Goal: Task Accomplishment & Management: Complete application form

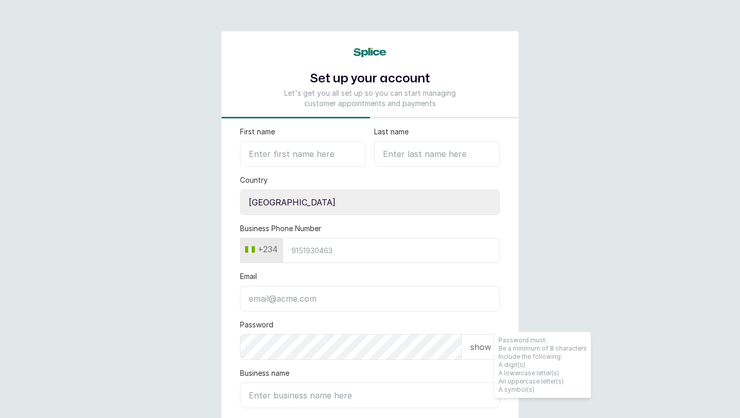
select select "NG"
click at [365, 51] on icon at bounding box center [370, 52] width 33 height 9
